Goal: Task Accomplishment & Management: Complete application form

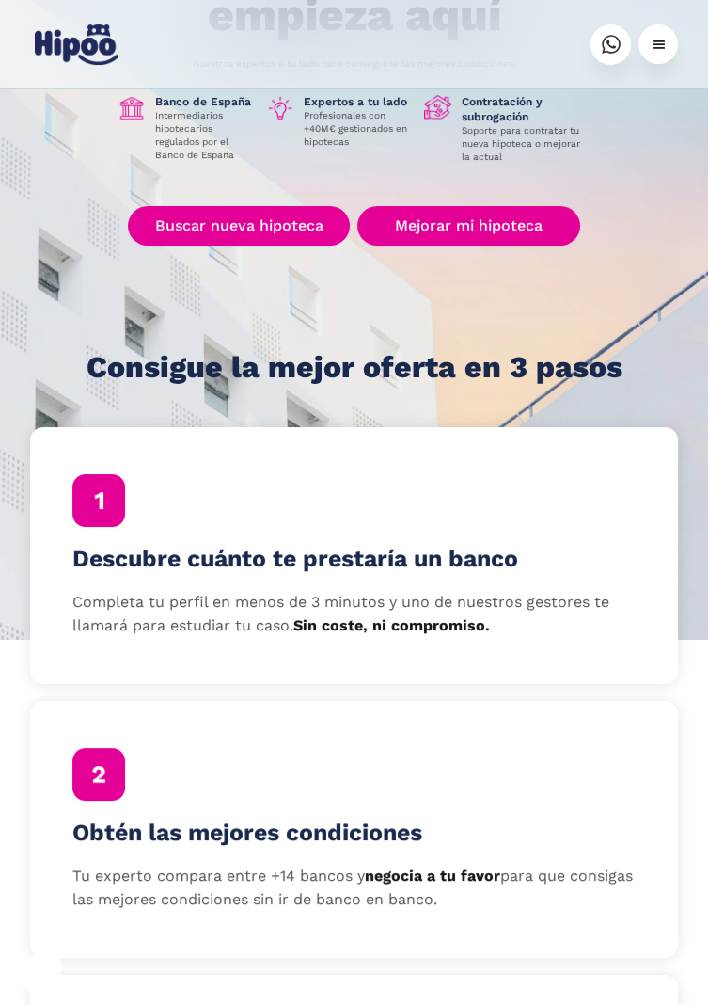
scroll to position [246, 0]
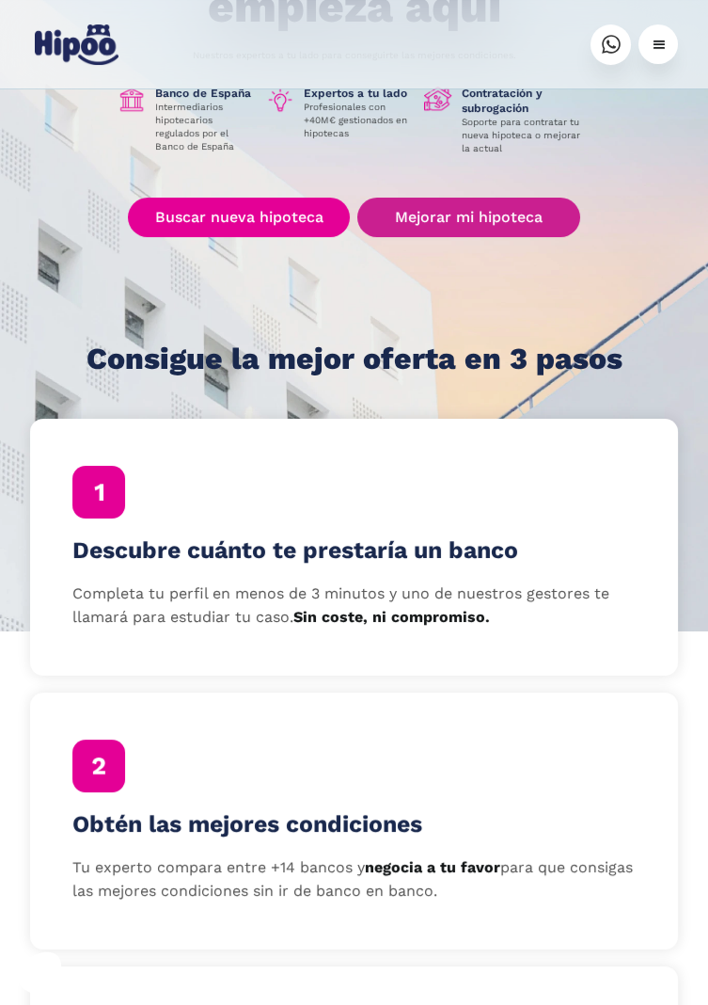
click at [505, 214] on link "Mejorar mi hipoteca" at bounding box center [468, 218] width 223 height 40
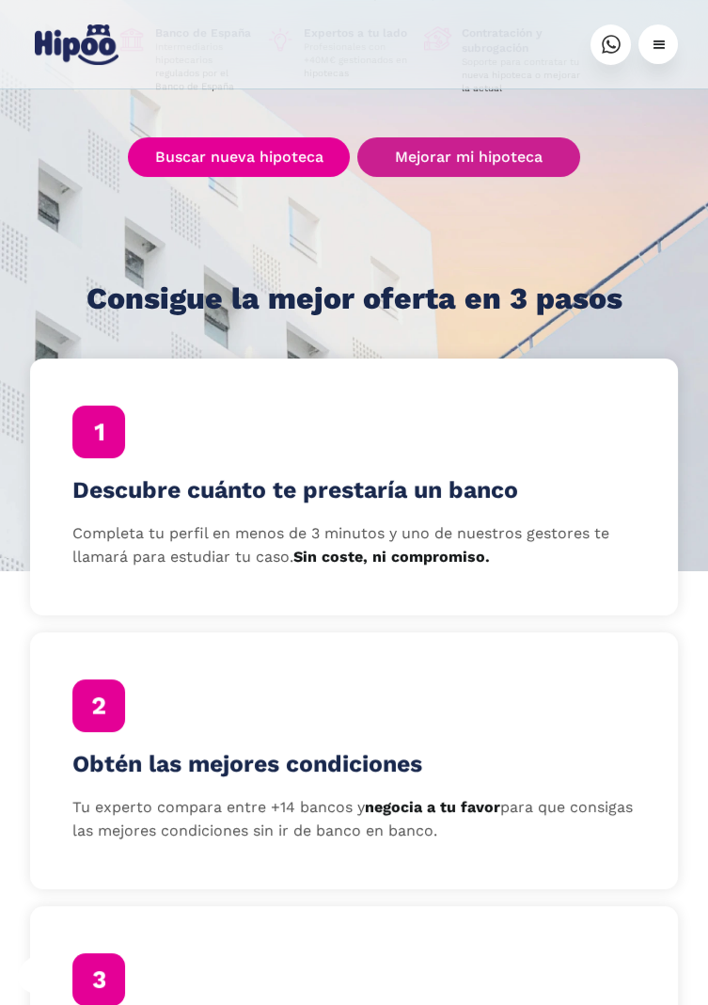
click at [512, 151] on link "Mejorar mi hipoteca" at bounding box center [468, 157] width 223 height 40
